Goal: Information Seeking & Learning: Find specific fact

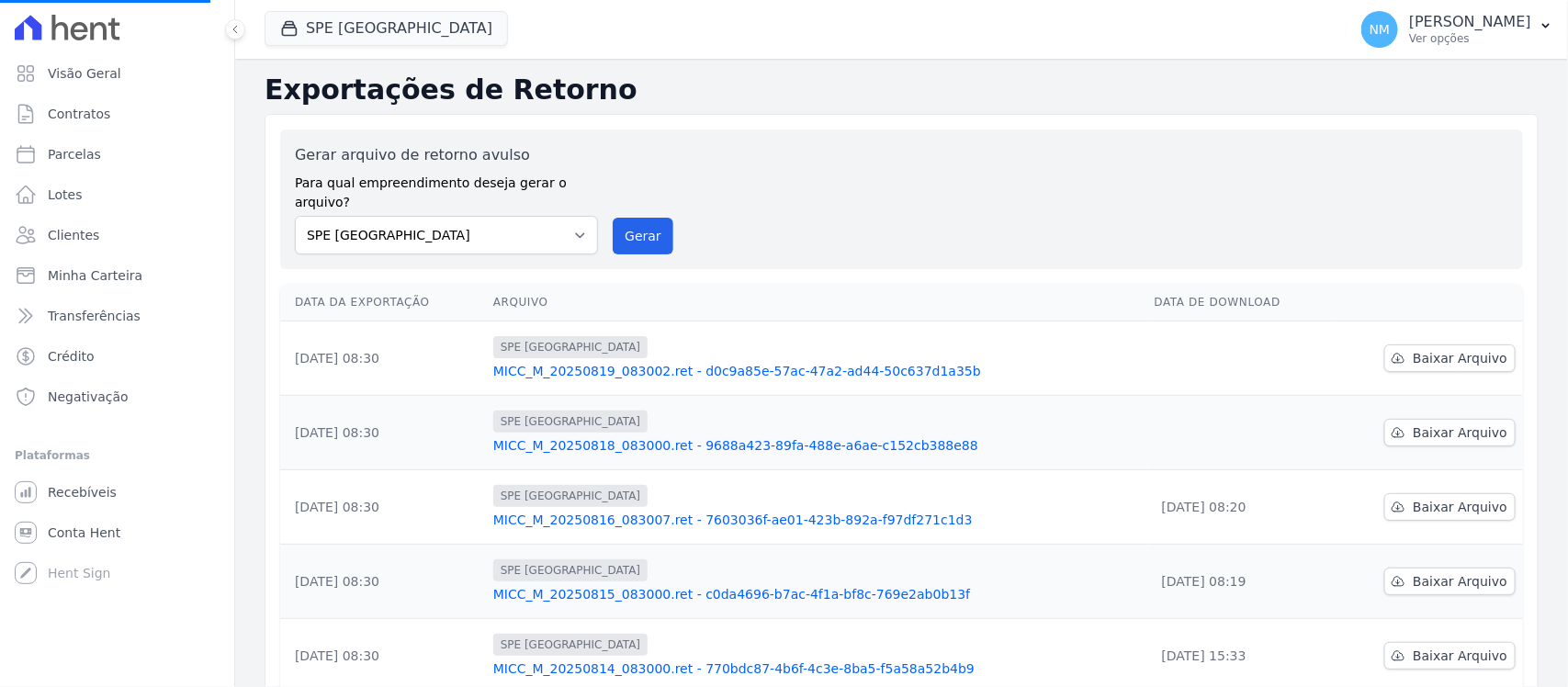
select select
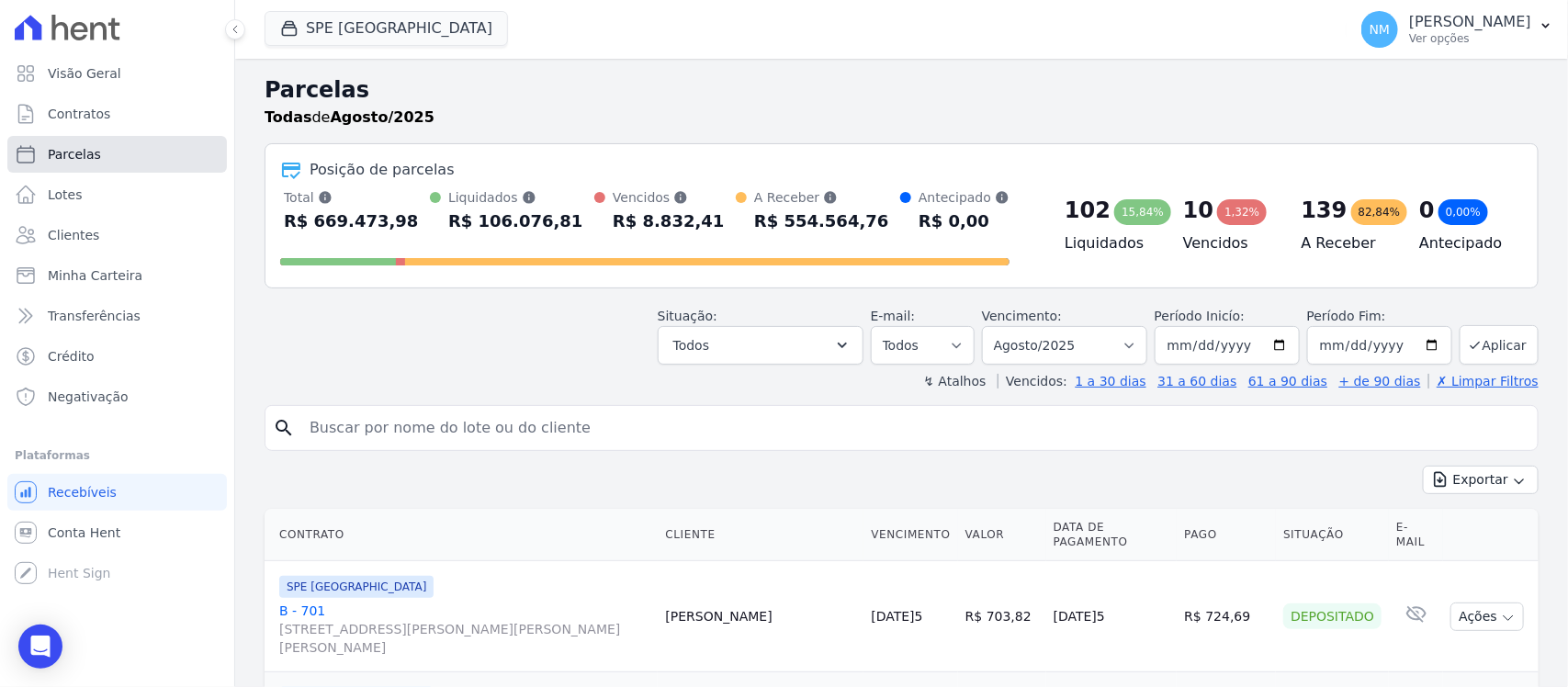
click at [108, 153] on link "Parcelas" at bounding box center [116, 154] width 220 height 36
click at [403, 437] on input "search" at bounding box center [914, 427] width 1232 height 36
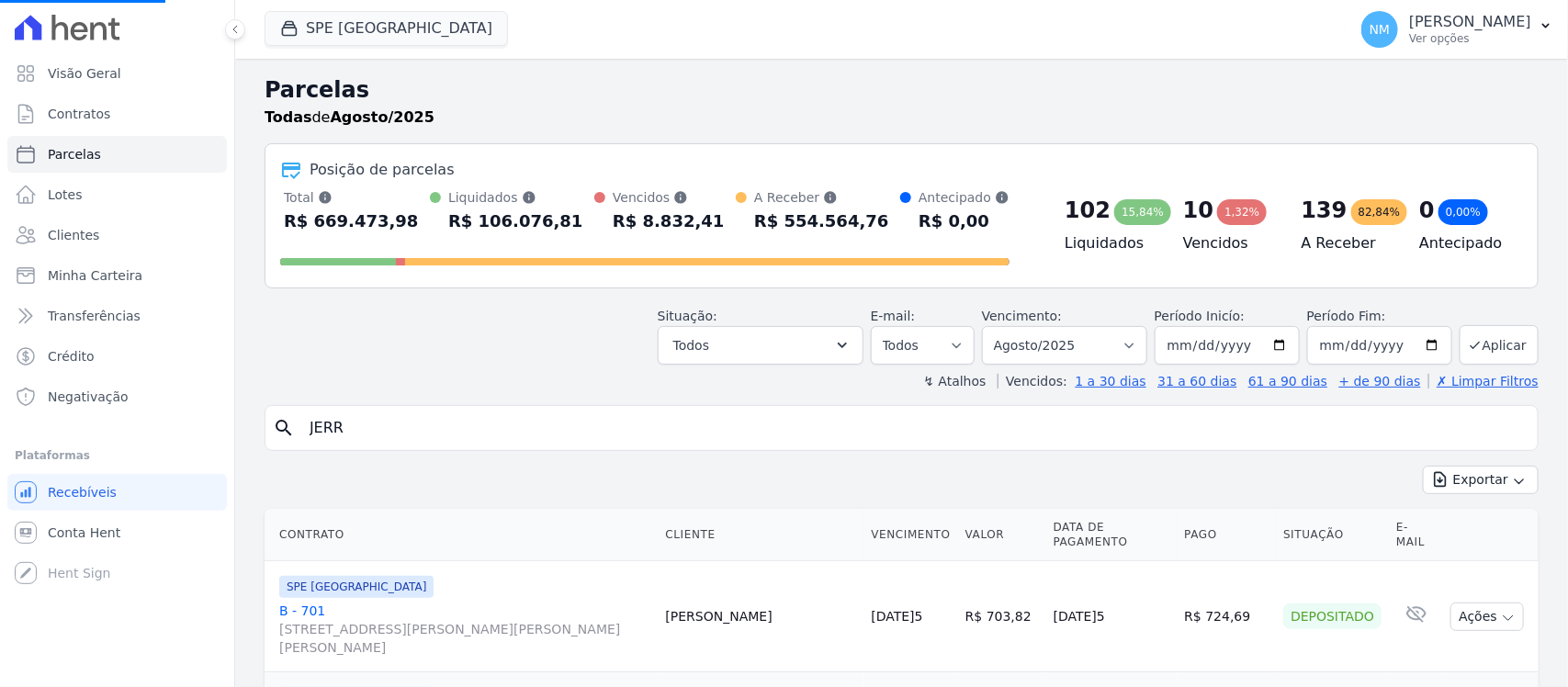
type input "[PERSON_NAME]"
select select
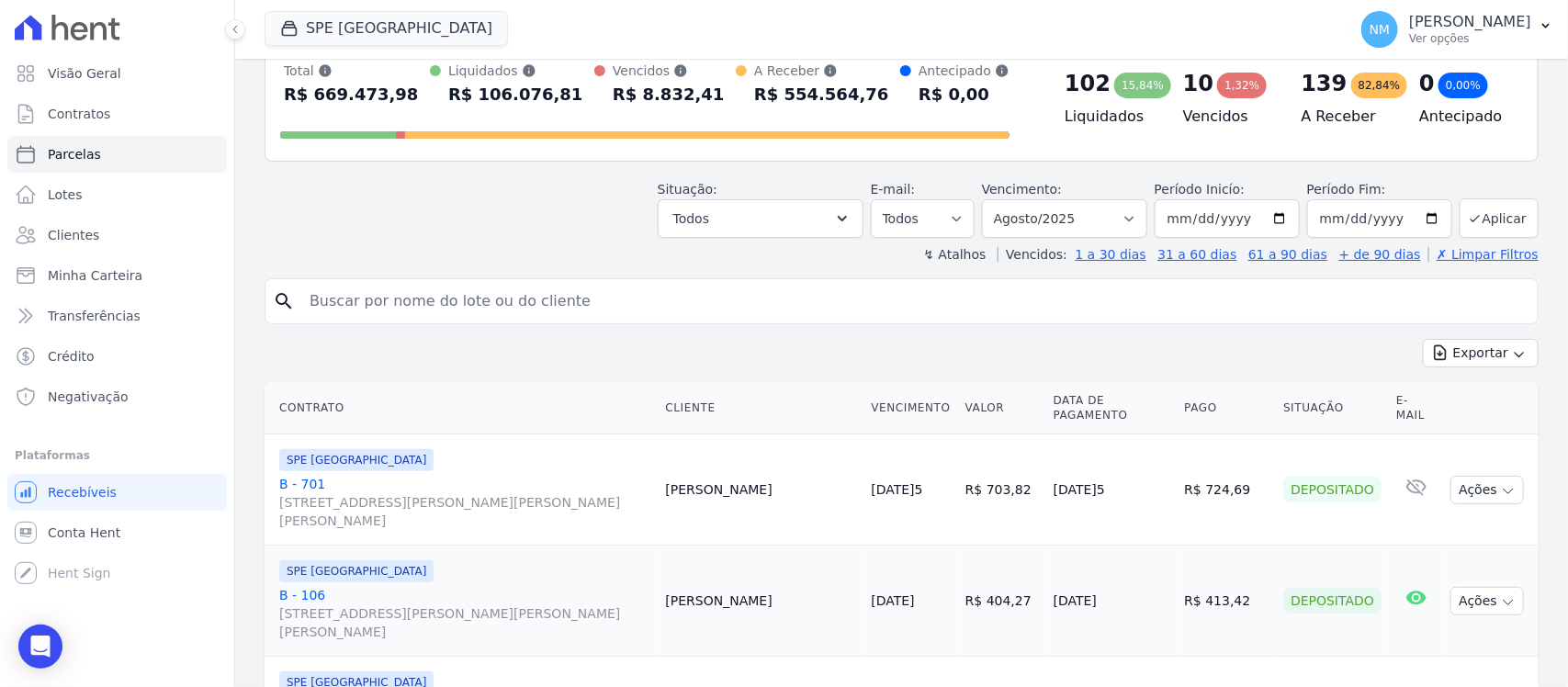
scroll to position [229, 0]
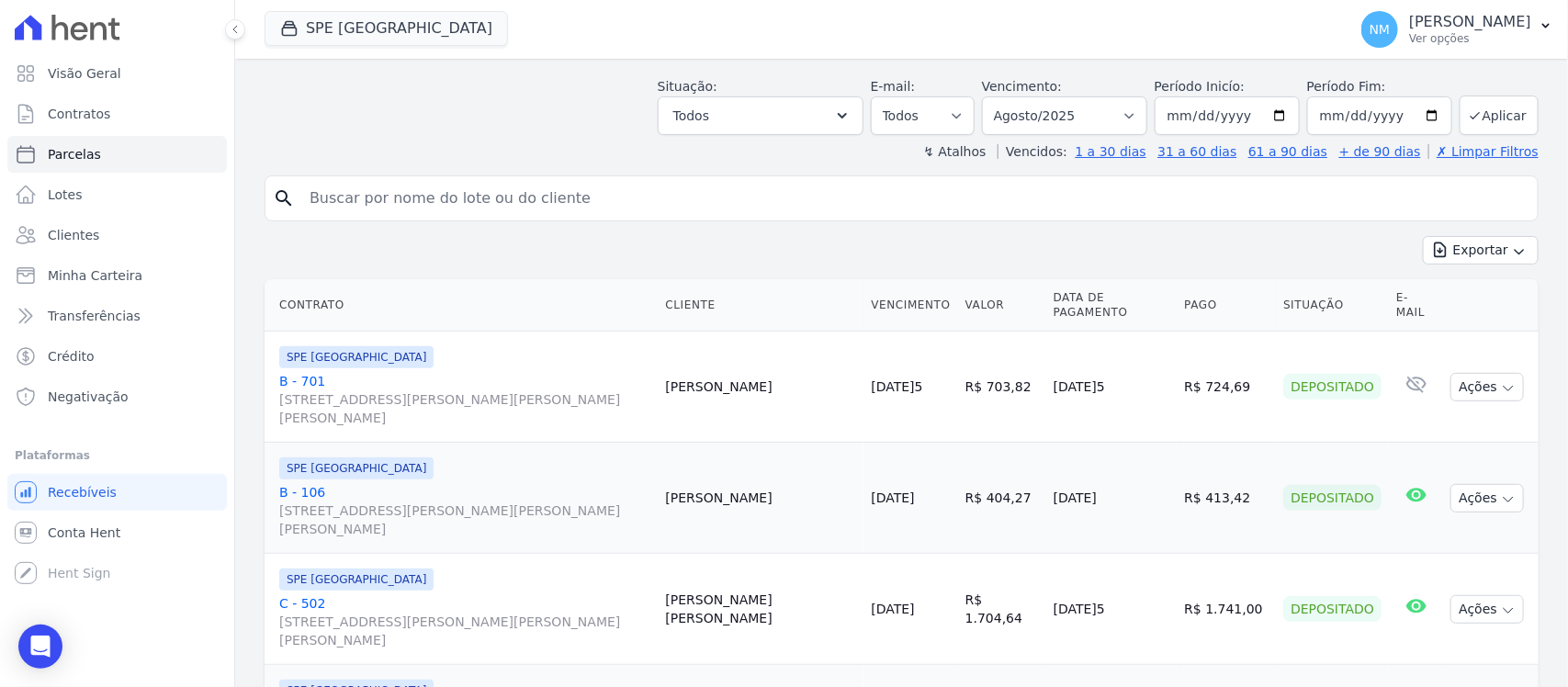
click at [350, 204] on input "search" at bounding box center [914, 198] width 1232 height 36
type input "j[PERSON_NAME]"
select select
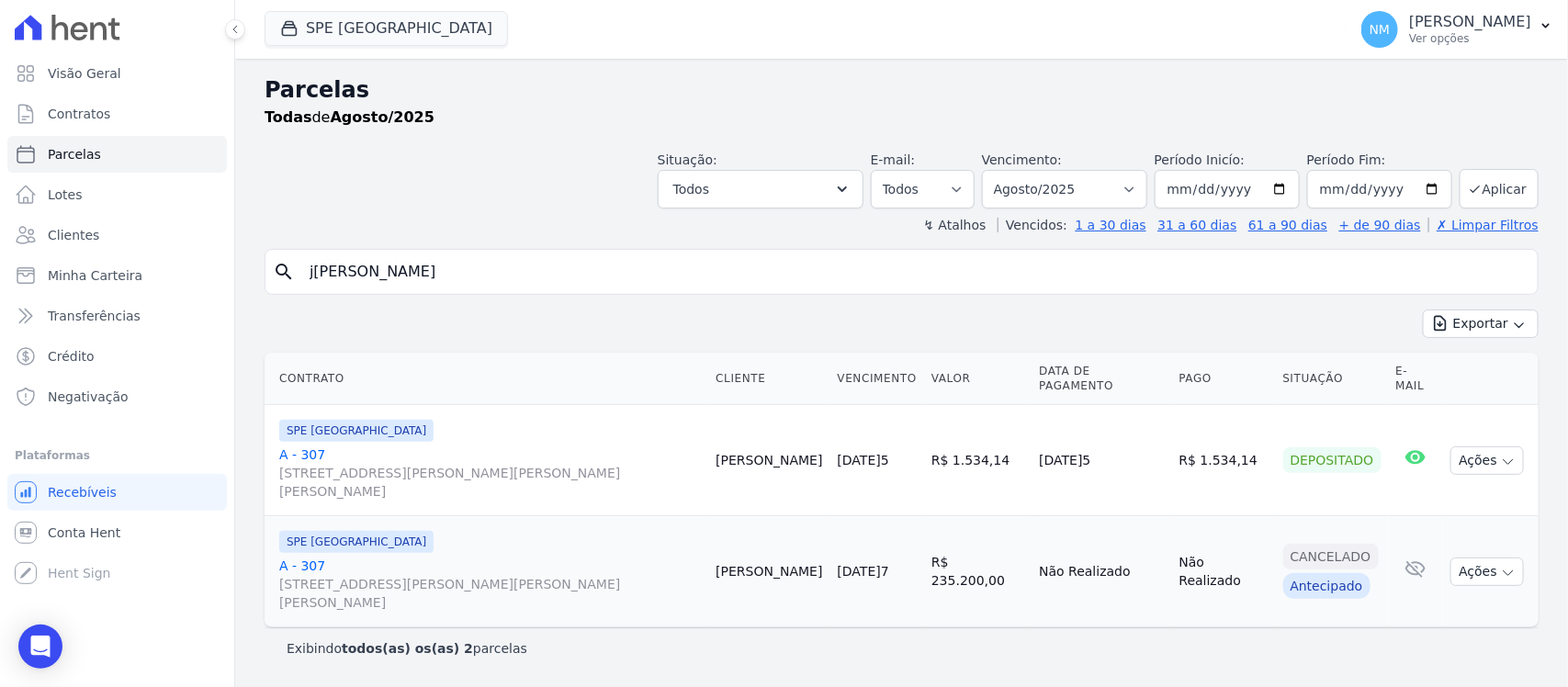
click at [312, 445] on link "A - 307 [STREET_ADDRESS][PERSON_NAME][PERSON_NAME][PERSON_NAME]" at bounding box center [490, 472] width 422 height 55
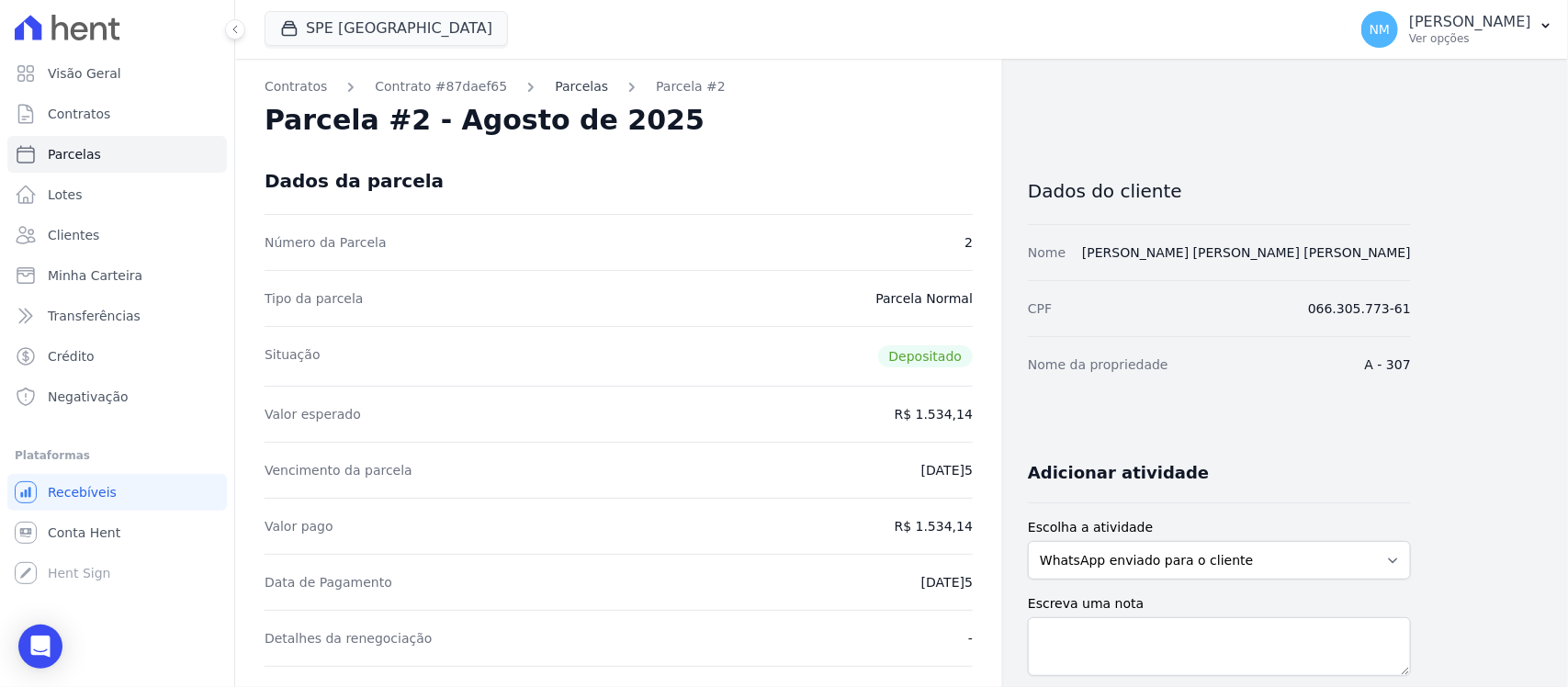
click at [556, 88] on link "Parcelas" at bounding box center [581, 87] width 53 height 20
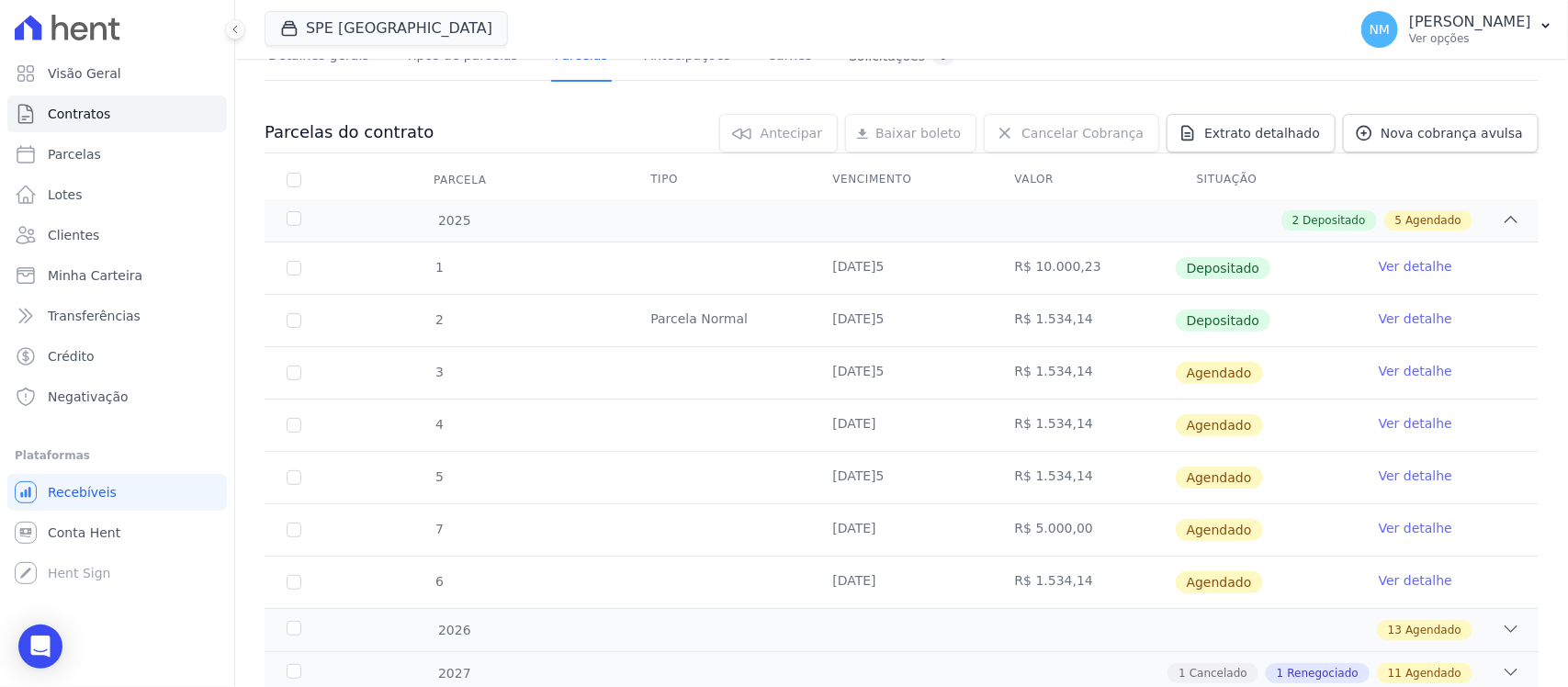
scroll to position [94, 0]
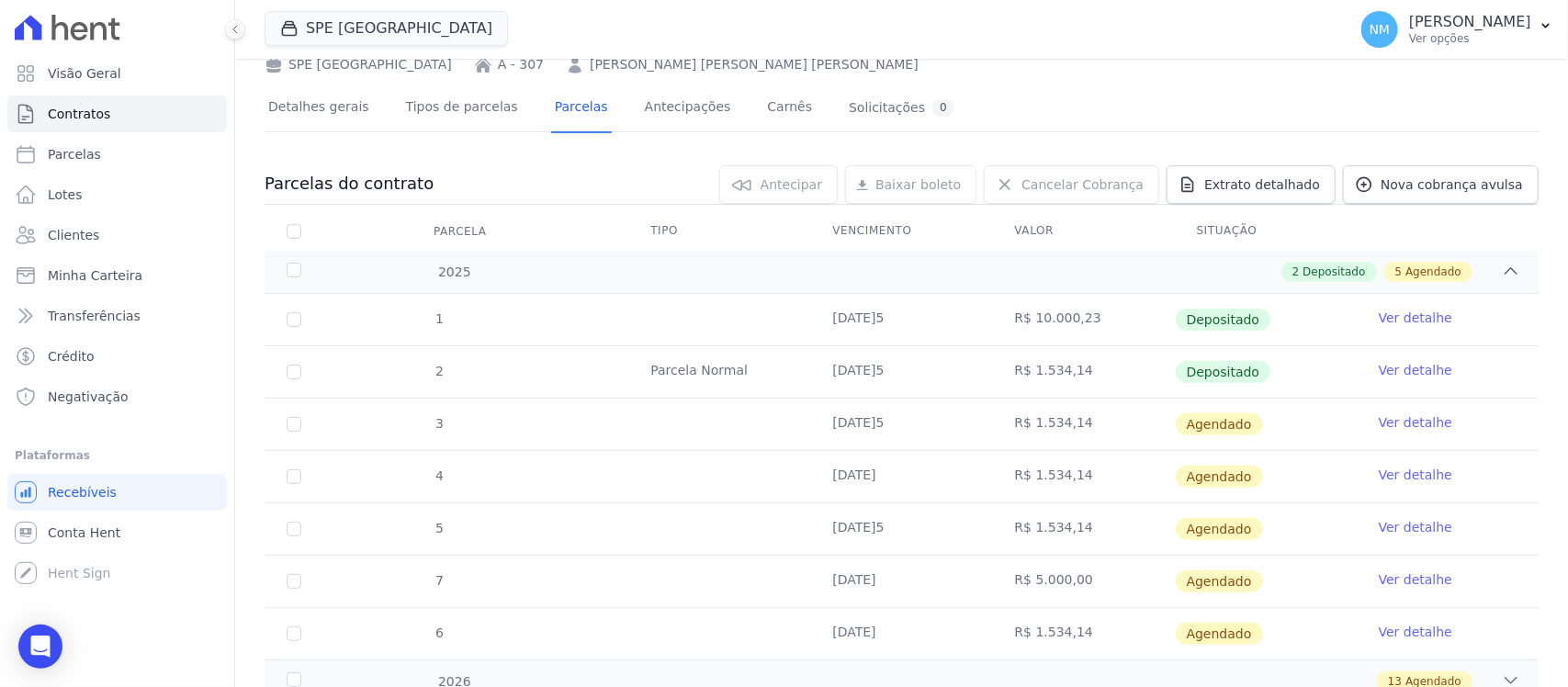
click at [1379, 373] on link "Ver detalhe" at bounding box center [1415, 370] width 74 height 19
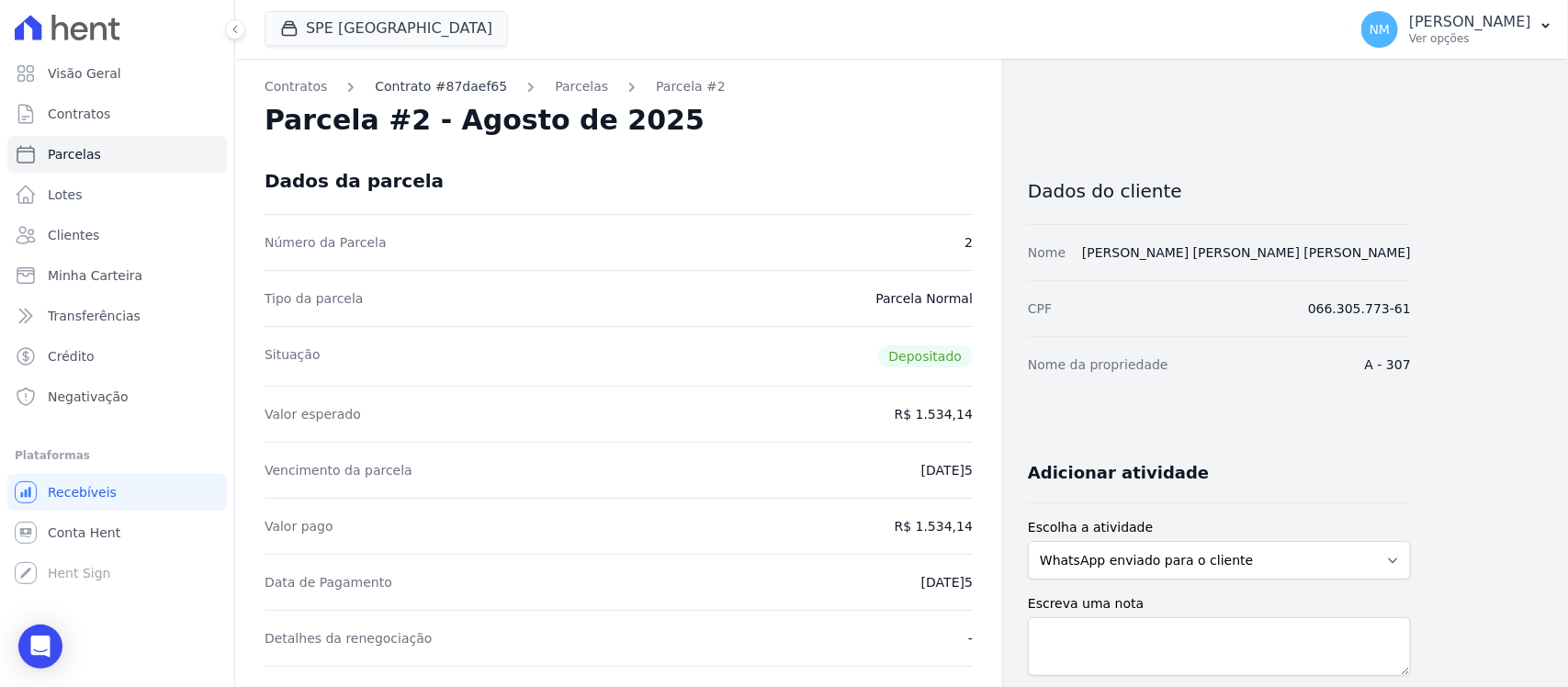
click at [445, 89] on link "Contrato #87daef65" at bounding box center [441, 87] width 132 height 20
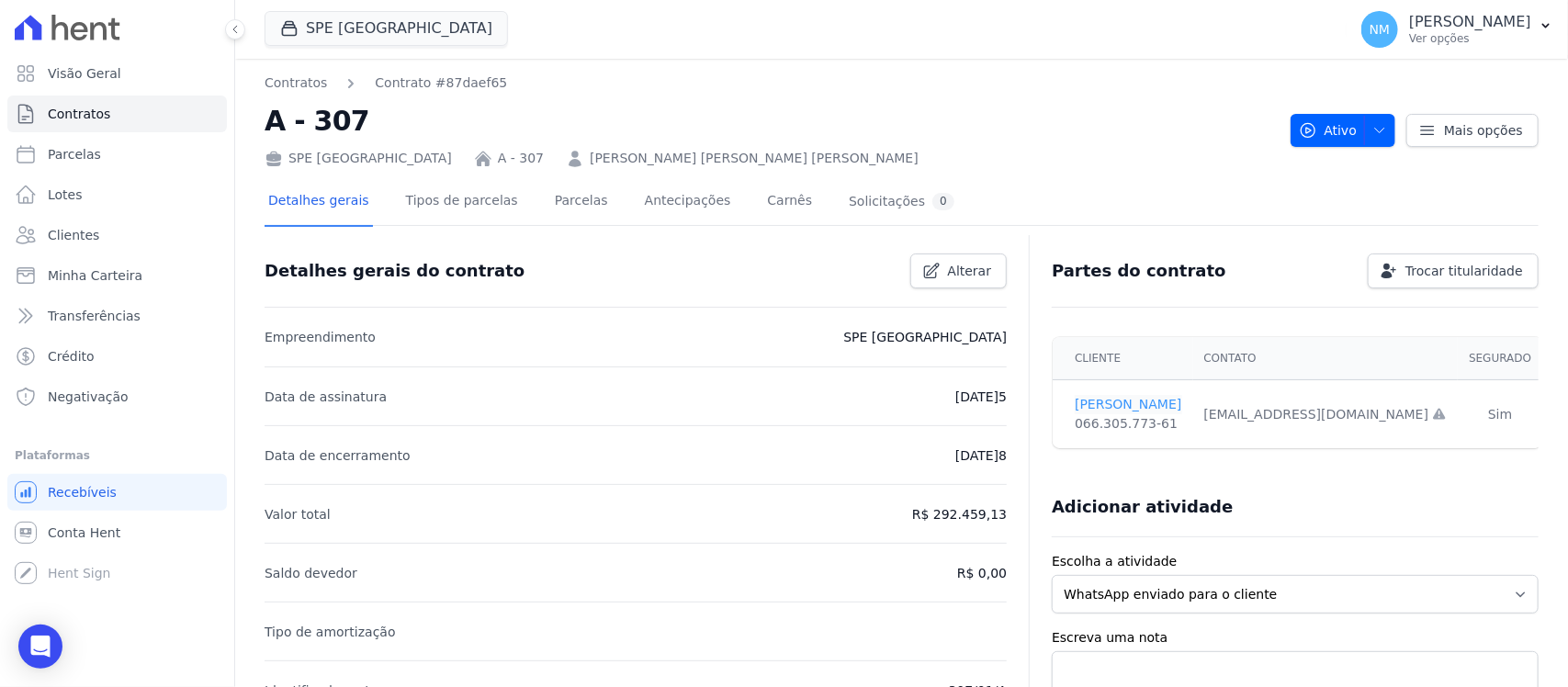
click at [1135, 402] on link "[PERSON_NAME]" at bounding box center [1128, 405] width 106 height 20
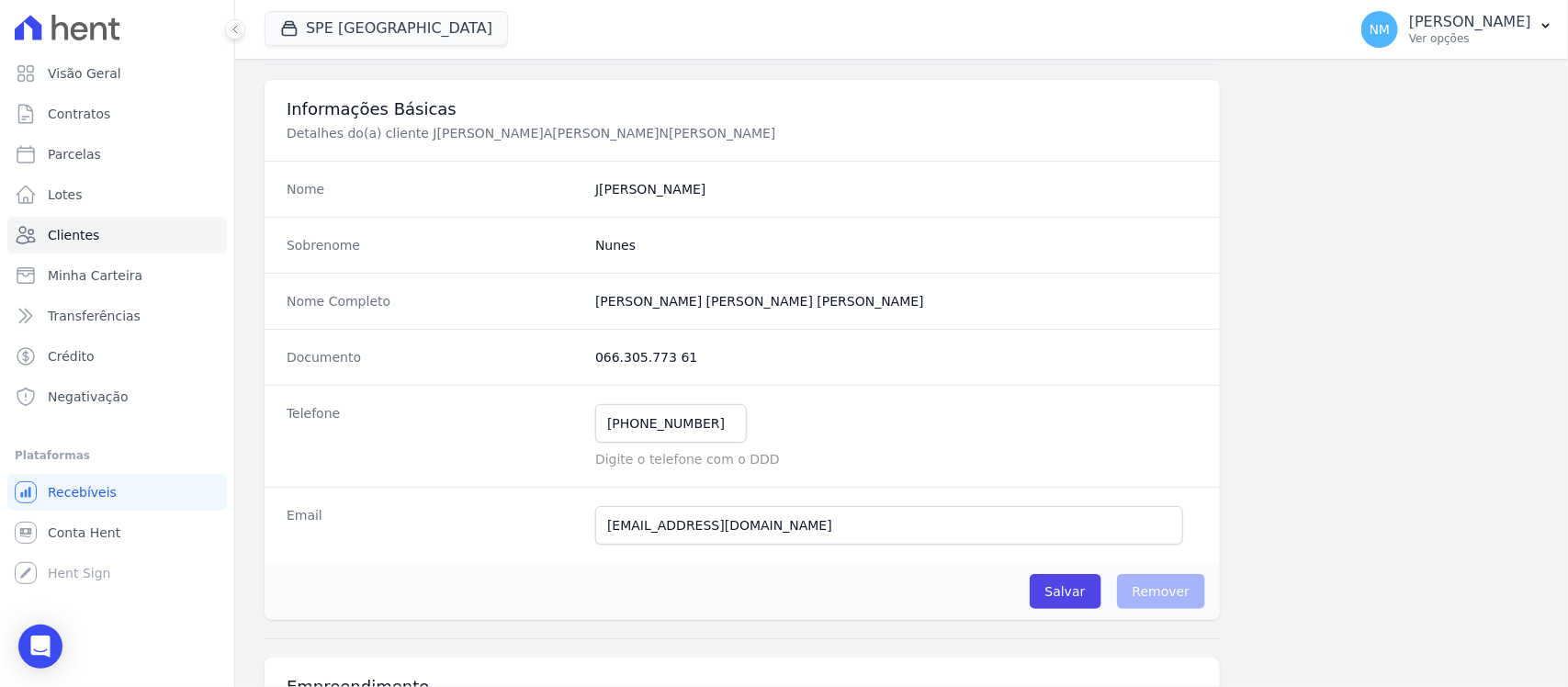
scroll to position [229, 0]
